Goal: Navigation & Orientation: Find specific page/section

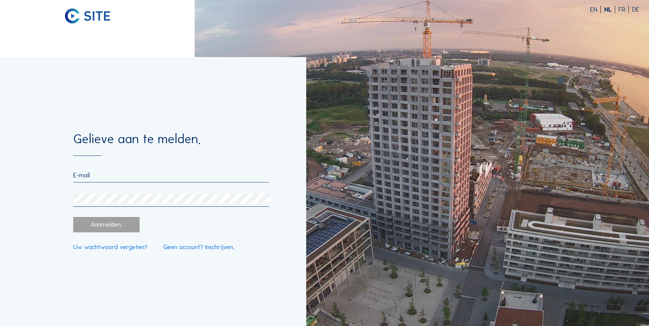
click at [106, 178] on input "email" at bounding box center [171, 175] width 196 height 8
type input "[PERSON_NAME][EMAIL_ADDRESS][DOMAIN_NAME]"
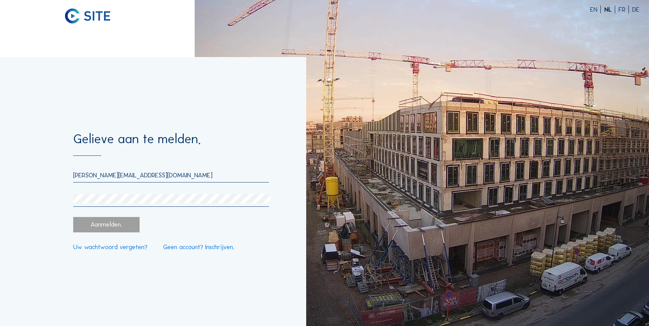
click at [121, 226] on div "Aanmelden." at bounding box center [106, 224] width 66 height 15
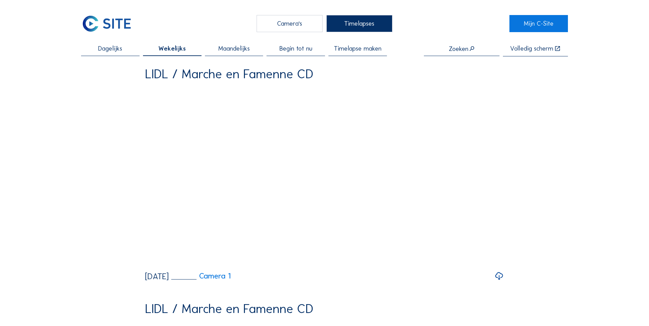
click at [116, 46] on span "Dagelijks" at bounding box center [110, 48] width 24 height 6
click at [116, 51] on span "Dagelijks" at bounding box center [110, 48] width 26 height 6
click at [294, 25] on div "Camera's" at bounding box center [290, 23] width 66 height 17
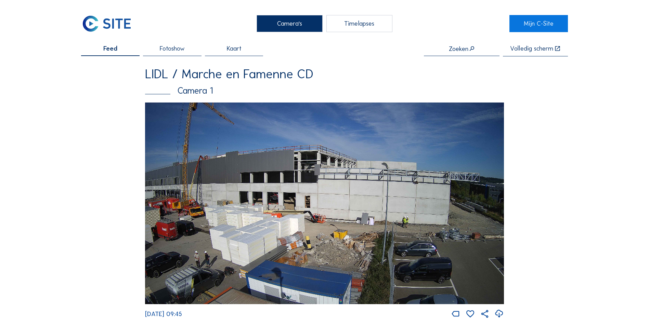
click at [252, 156] on img at bounding box center [324, 204] width 359 height 202
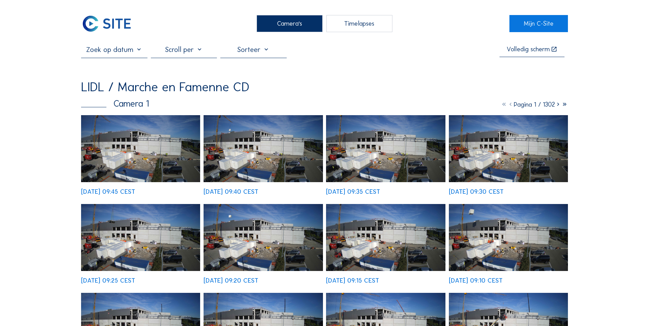
click at [148, 138] on img at bounding box center [140, 148] width 119 height 67
